Goal: Complete application form: Complete application form

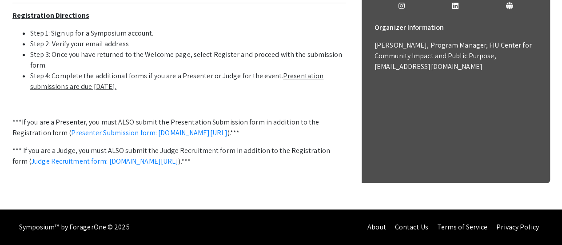
scroll to position [363, 0]
click at [227, 137] on link "Presenter Submission form: [DOMAIN_NAME][URL]" at bounding box center [149, 132] width 156 height 9
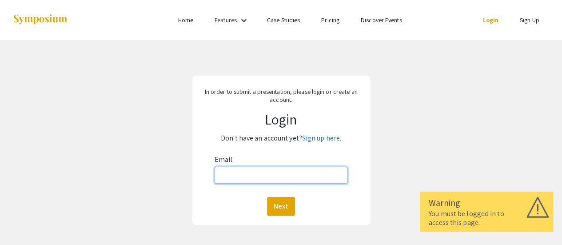
click at [258, 178] on input "Email:" at bounding box center [280, 175] width 133 height 17
type input "[EMAIL_ADDRESS][DOMAIN_NAME]"
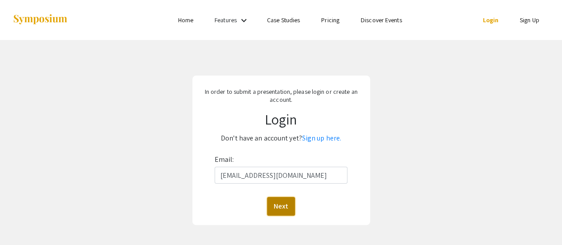
click at [277, 202] on button "Next" at bounding box center [281, 206] width 28 height 19
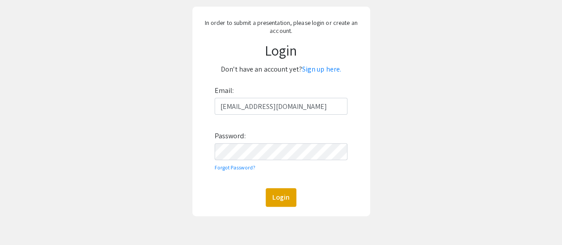
scroll to position [69, 0]
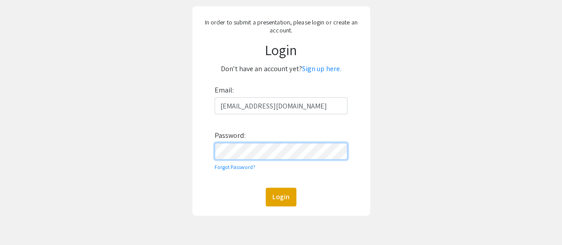
click at [266, 187] on button "Login" at bounding box center [281, 196] width 31 height 19
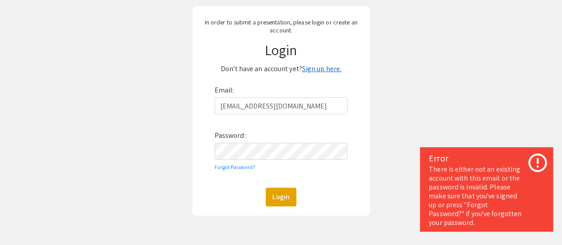
click at [314, 71] on link "Sign up here." at bounding box center [321, 68] width 39 height 9
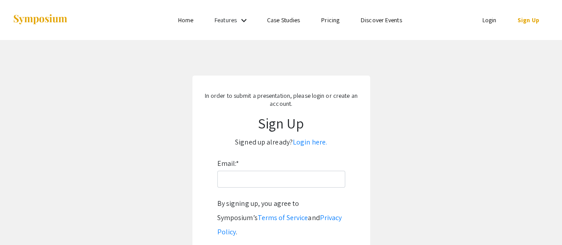
click at [487, 19] on link "Login" at bounding box center [489, 20] width 14 height 8
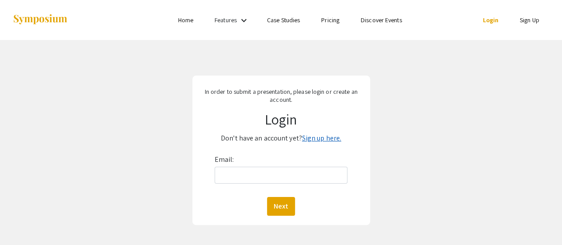
click at [321, 140] on link "Sign up here." at bounding box center [321, 137] width 39 height 9
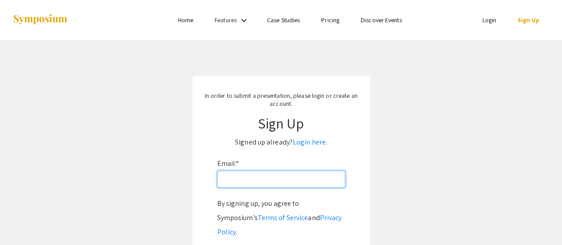
click at [256, 175] on input "Email: *" at bounding box center [281, 179] width 128 height 17
click at [217, 149] on p "Signed up already? Login here." at bounding box center [281, 142] width 160 height 14
click at [260, 179] on input "Email: *" at bounding box center [281, 179] width 128 height 17
type input "[EMAIL_ADDRESS][DOMAIN_NAME]"
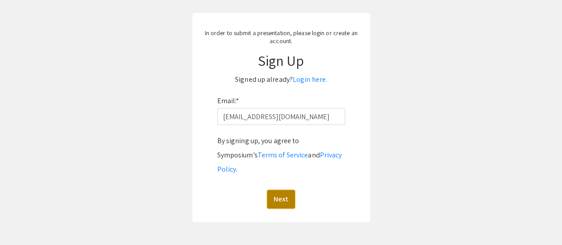
click at [284, 190] on button "Next" at bounding box center [281, 199] width 28 height 19
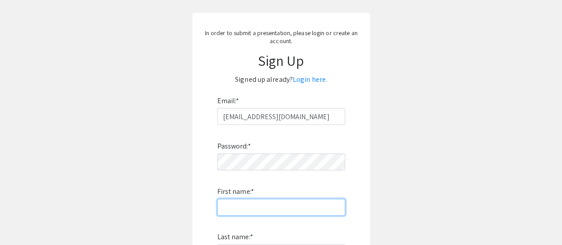
click at [256, 210] on input "First name: *" at bounding box center [281, 206] width 128 height 17
type input "[PERSON_NAME]"
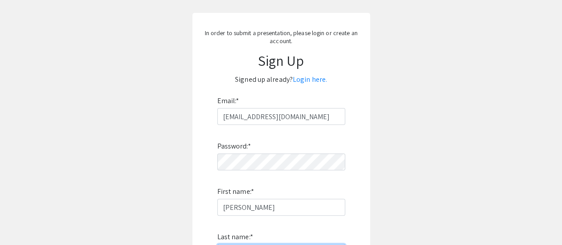
type input "[PERSON_NAME]"
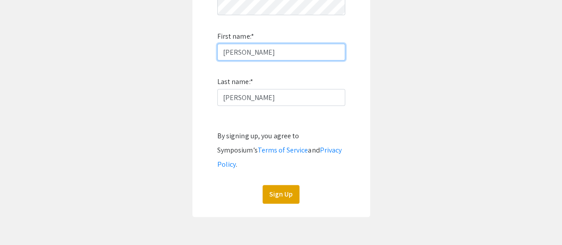
scroll to position [218, 0]
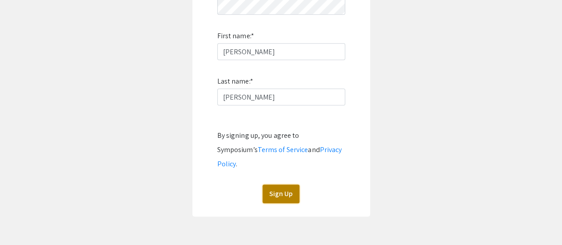
click at [273, 184] on button "Sign Up" at bounding box center [280, 193] width 37 height 19
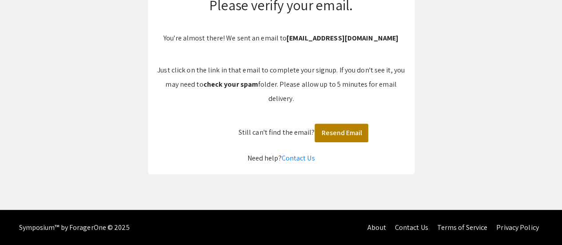
scroll to position [44, 0]
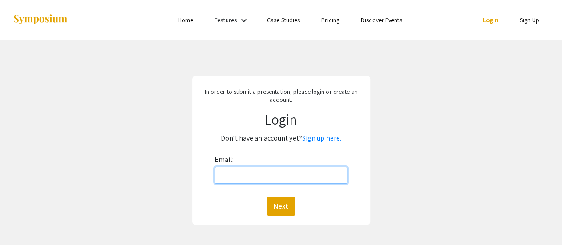
click at [253, 176] on input "Email:" at bounding box center [280, 175] width 133 height 17
type input "[EMAIL_ADDRESS][DOMAIN_NAME]"
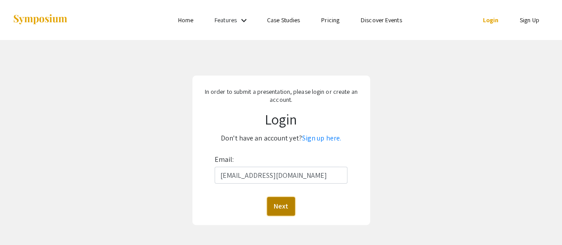
click at [289, 204] on button "Next" at bounding box center [281, 206] width 28 height 19
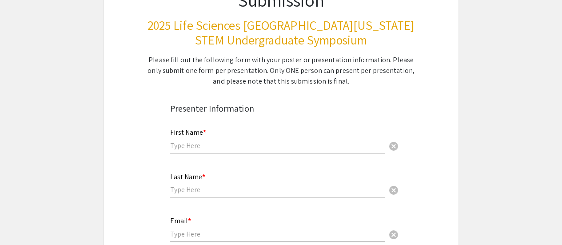
scroll to position [113, 0]
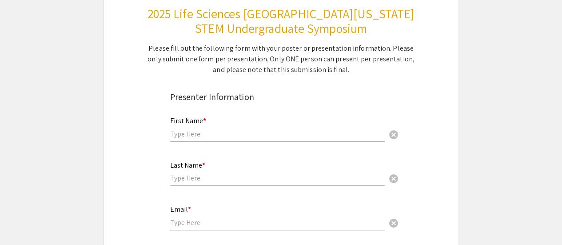
click at [249, 133] on input "text" at bounding box center [277, 133] width 214 height 9
type input "[PERSON_NAME]"
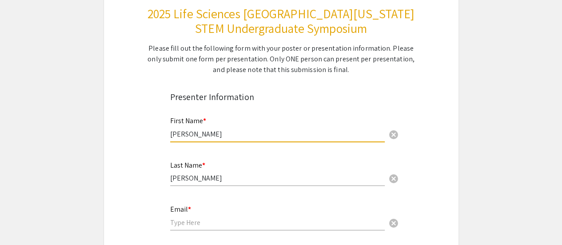
type input "[EMAIL_ADDRESS][DOMAIN_NAME]"
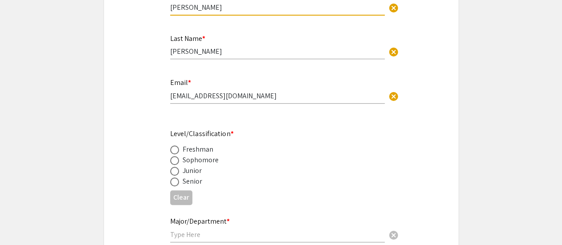
scroll to position [239, 0]
click at [200, 156] on div "Sophomore" at bounding box center [200, 160] width 36 height 11
click at [197, 151] on div "Freshman" at bounding box center [197, 149] width 31 height 11
click at [173, 148] on span at bounding box center [174, 150] width 9 height 9
click at [173, 148] on input "radio" at bounding box center [174, 150] width 9 height 9
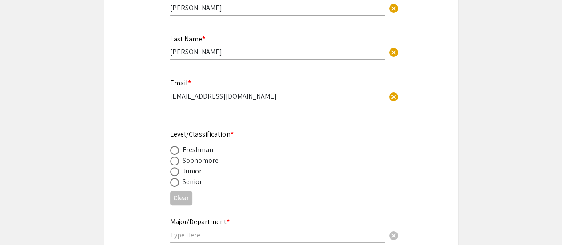
radio input "true"
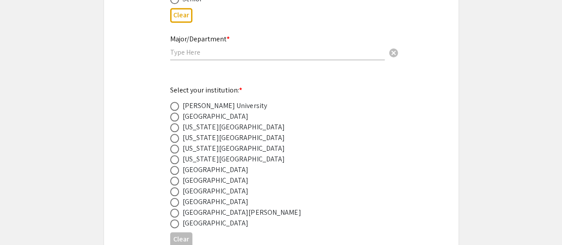
scroll to position [422, 0]
click at [226, 50] on input "text" at bounding box center [277, 51] width 214 height 9
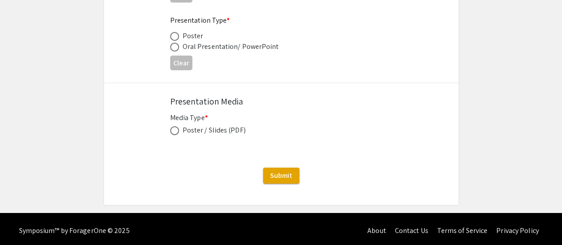
scroll to position [1444, 0]
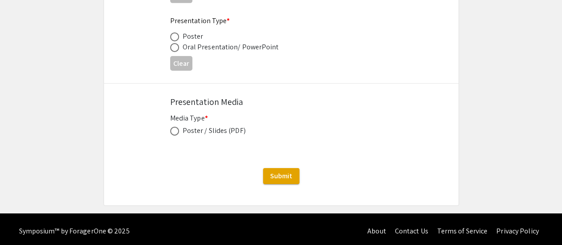
click at [176, 131] on span at bounding box center [174, 131] width 9 height 9
click at [176, 131] on input "radio" at bounding box center [174, 131] width 9 height 9
radio input "true"
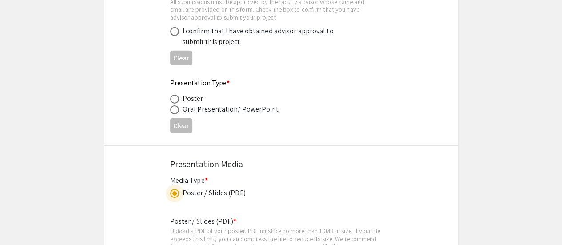
scroll to position [1381, 0]
click at [186, 95] on div "Poster" at bounding box center [192, 99] width 21 height 11
click at [174, 96] on span at bounding box center [174, 99] width 9 height 9
click at [174, 96] on input "radio" at bounding box center [174, 99] width 9 height 9
radio input "true"
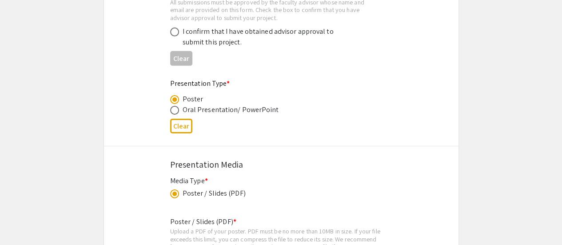
click at [176, 101] on span at bounding box center [174, 99] width 4 height 4
click at [176, 101] on input "radio" at bounding box center [174, 99] width 9 height 9
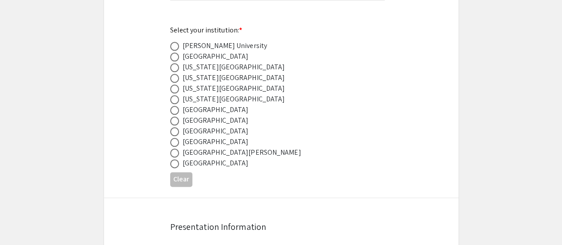
scroll to position [482, 0]
click at [172, 129] on span at bounding box center [174, 130] width 9 height 9
click at [172, 129] on input "radio" at bounding box center [174, 130] width 9 height 9
radio input "true"
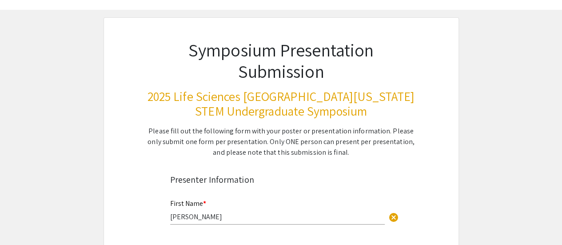
scroll to position [30, 0]
click at [386, 172] on div "Presenter Information" at bounding box center [281, 180] width 222 height 22
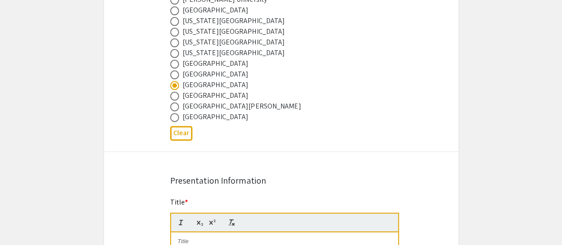
scroll to position [532, 0]
